Goal: Information Seeking & Learning: Learn about a topic

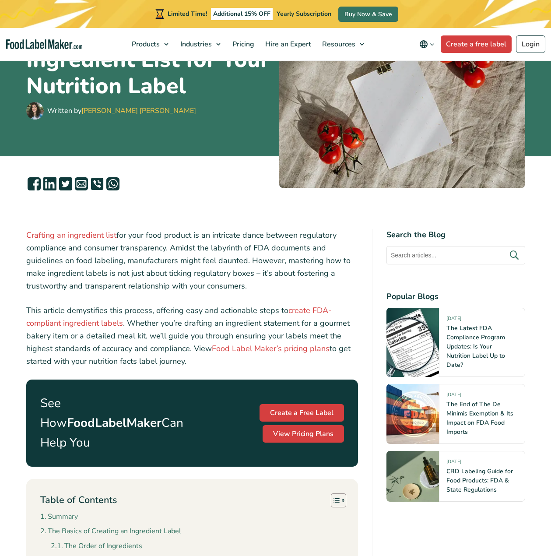
scroll to position [121, 0]
click at [303, 313] on link "create FDA-compliant ingredient labels" at bounding box center [179, 316] width 306 height 23
